Goal: Information Seeking & Learning: Check status

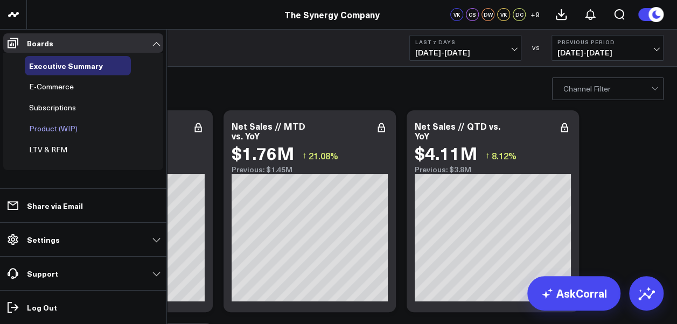
click at [56, 128] on span "Product (WIP)" at bounding box center [53, 128] width 48 height 10
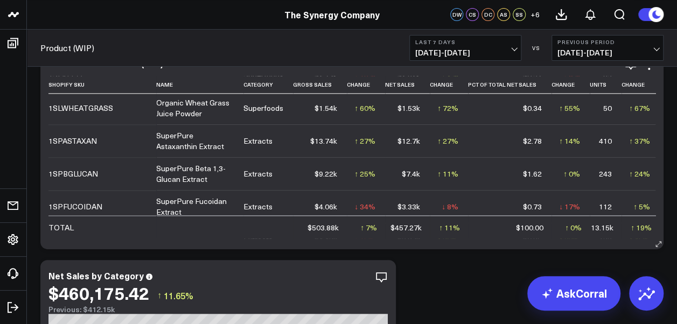
scroll to position [670, 0]
click at [515, 50] on span "[DATE] - [DATE]" at bounding box center [465, 52] width 100 height 9
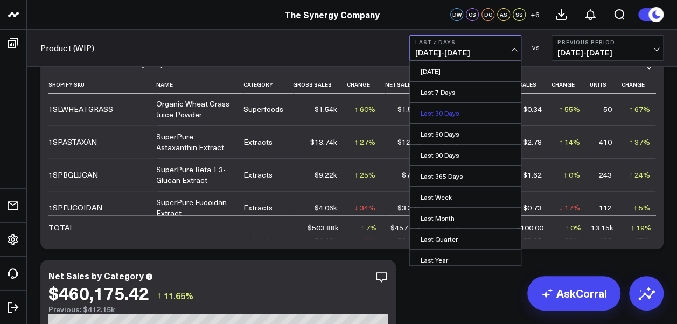
click at [454, 110] on link "Last 30 Days" at bounding box center [465, 113] width 111 height 20
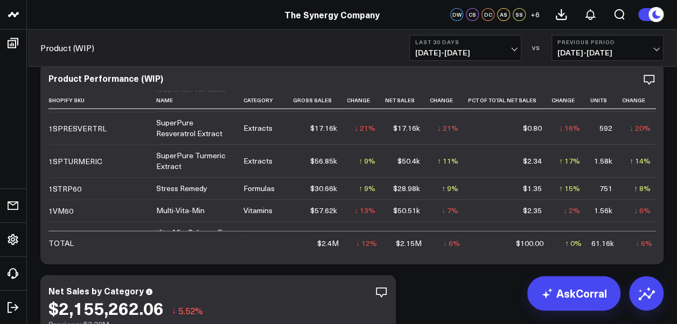
scroll to position [61, 0]
click at [514, 48] on span "[DATE] - [DATE]" at bounding box center [465, 52] width 100 height 9
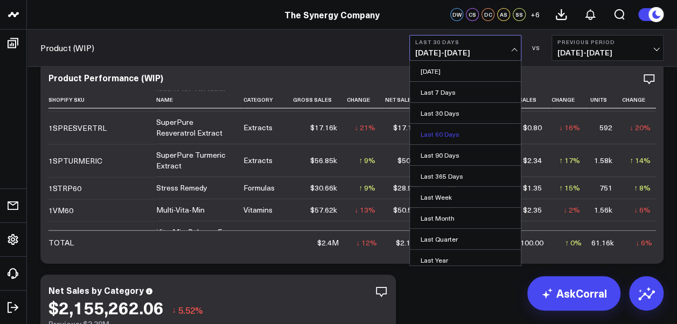
click at [460, 137] on link "Last 60 Days" at bounding box center [465, 134] width 111 height 20
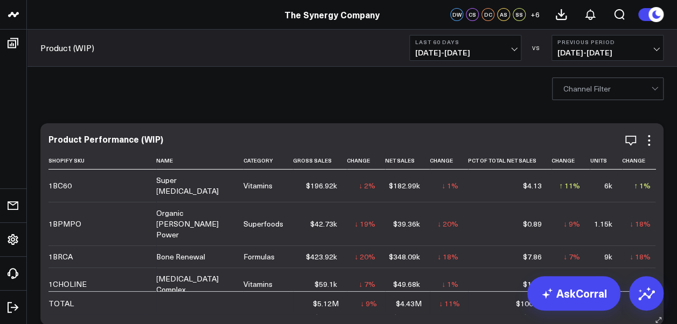
drag, startPoint x: 453, startPoint y: 131, endPoint x: 546, endPoint y: 140, distance: 94.1
click at [546, 140] on div "Product Performance (WIP) Shopify Sku Name Category Gross Sales Change Net Sale…" at bounding box center [351, 224] width 623 height 202
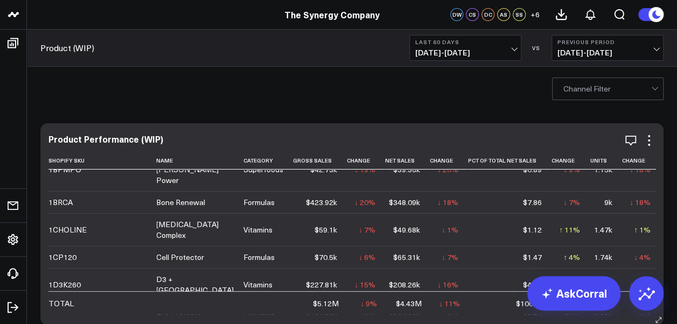
scroll to position [55, 0]
click at [512, 50] on span "[DATE] - [DATE]" at bounding box center [465, 52] width 100 height 9
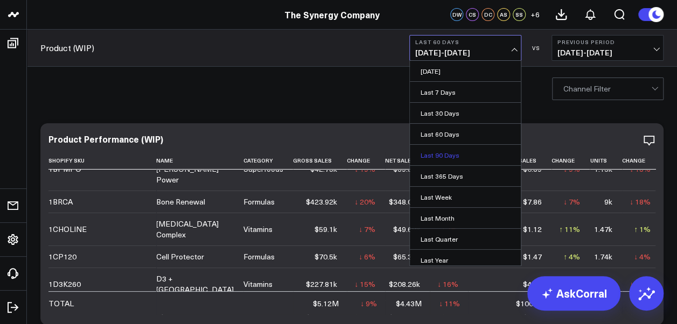
click at [460, 154] on link "Last 90 Days" at bounding box center [465, 155] width 111 height 20
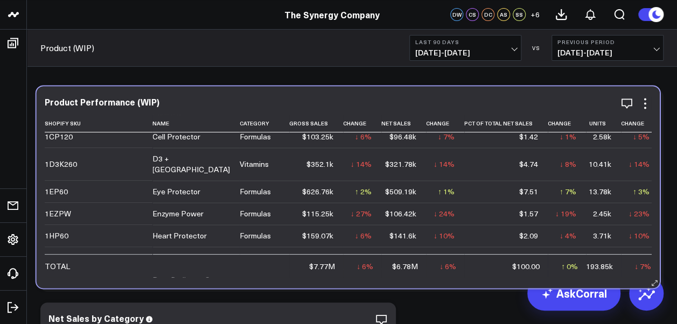
scroll to position [36, 0]
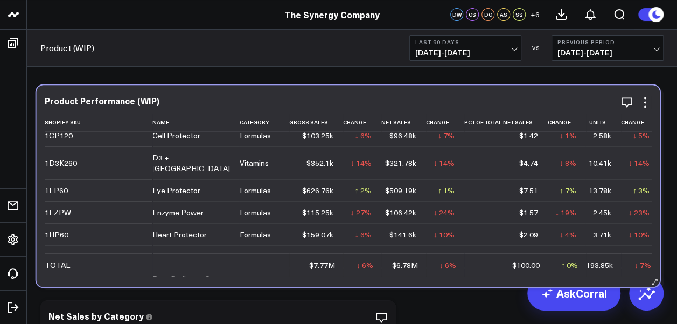
drag, startPoint x: 441, startPoint y: 307, endPoint x: 437, endPoint y: 268, distance: 38.4
click at [464, 268] on td "$100.00" at bounding box center [506, 264] width 84 height 23
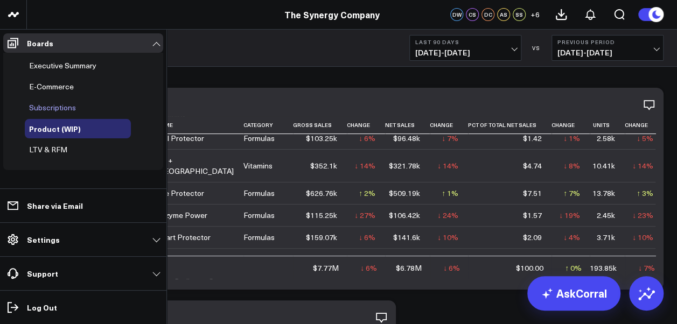
click at [50, 108] on span "Subscriptions" at bounding box center [52, 107] width 47 height 10
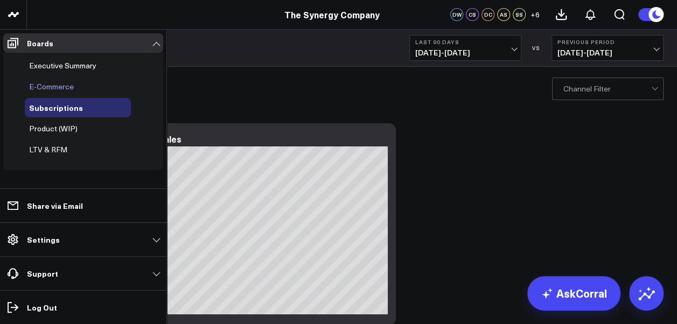
click at [55, 87] on span "E-Commerce" at bounding box center [51, 86] width 45 height 10
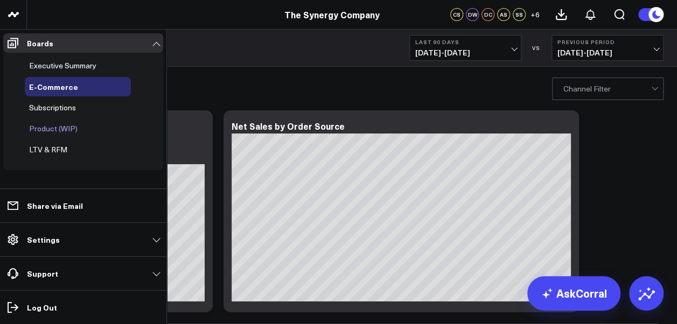
click at [52, 130] on span "Product (WIP)" at bounding box center [53, 128] width 48 height 10
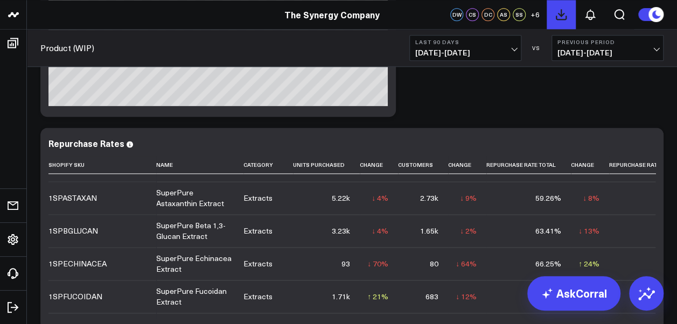
scroll to position [698, 0]
